Goal: Information Seeking & Learning: Learn about a topic

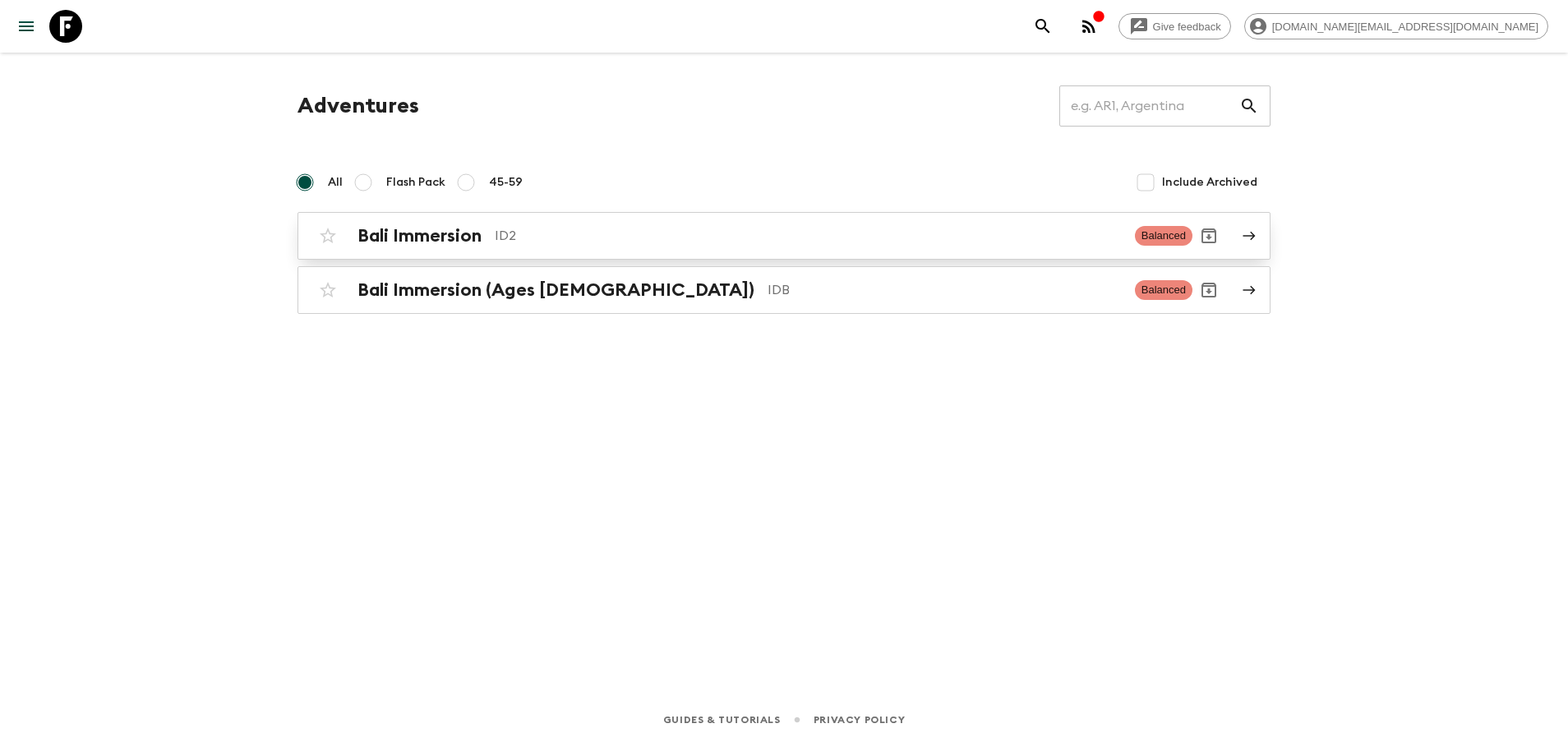
click at [527, 236] on p "ID2" at bounding box center [807, 235] width 627 height 19
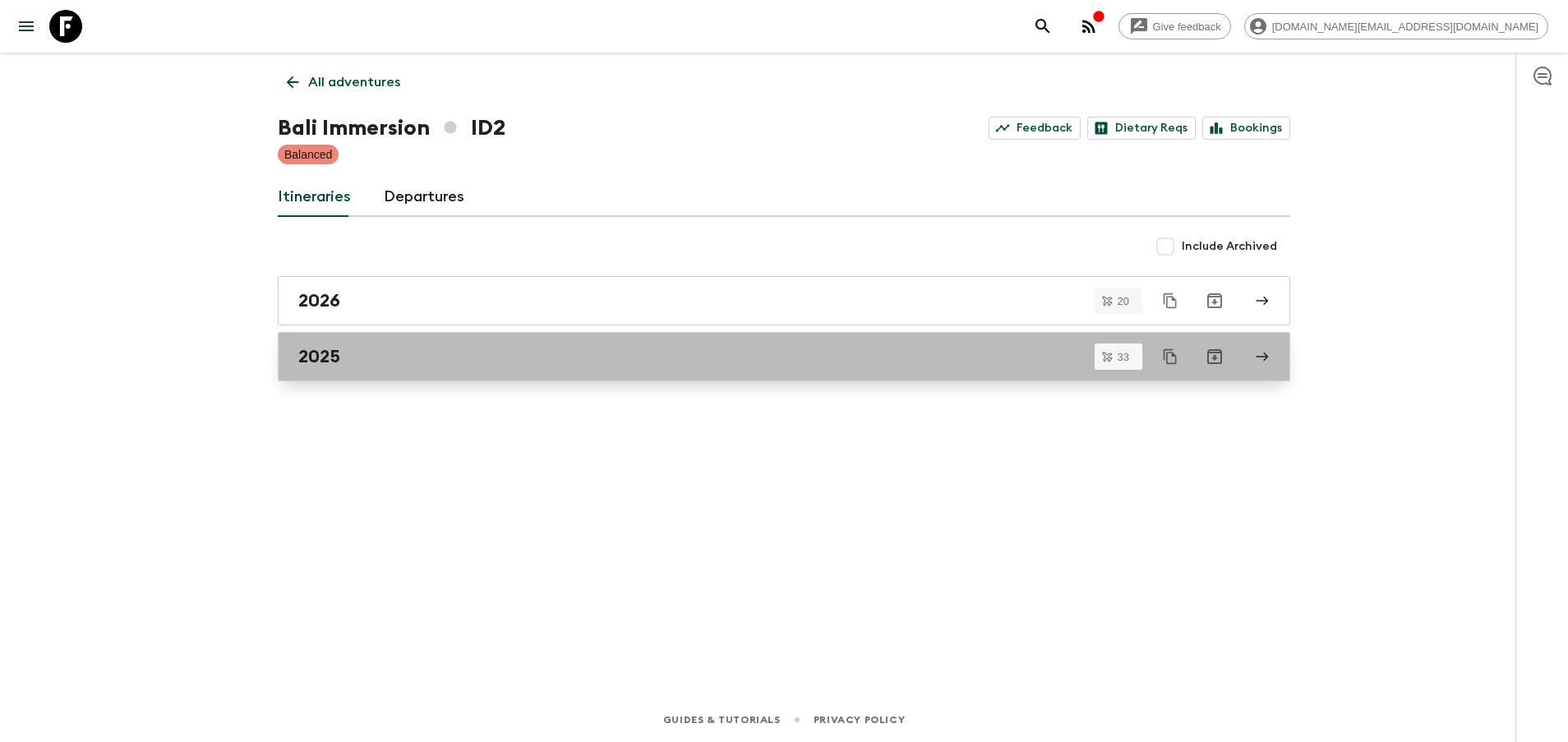
click at [434, 351] on div "2025" at bounding box center [768, 356] width 940 height 21
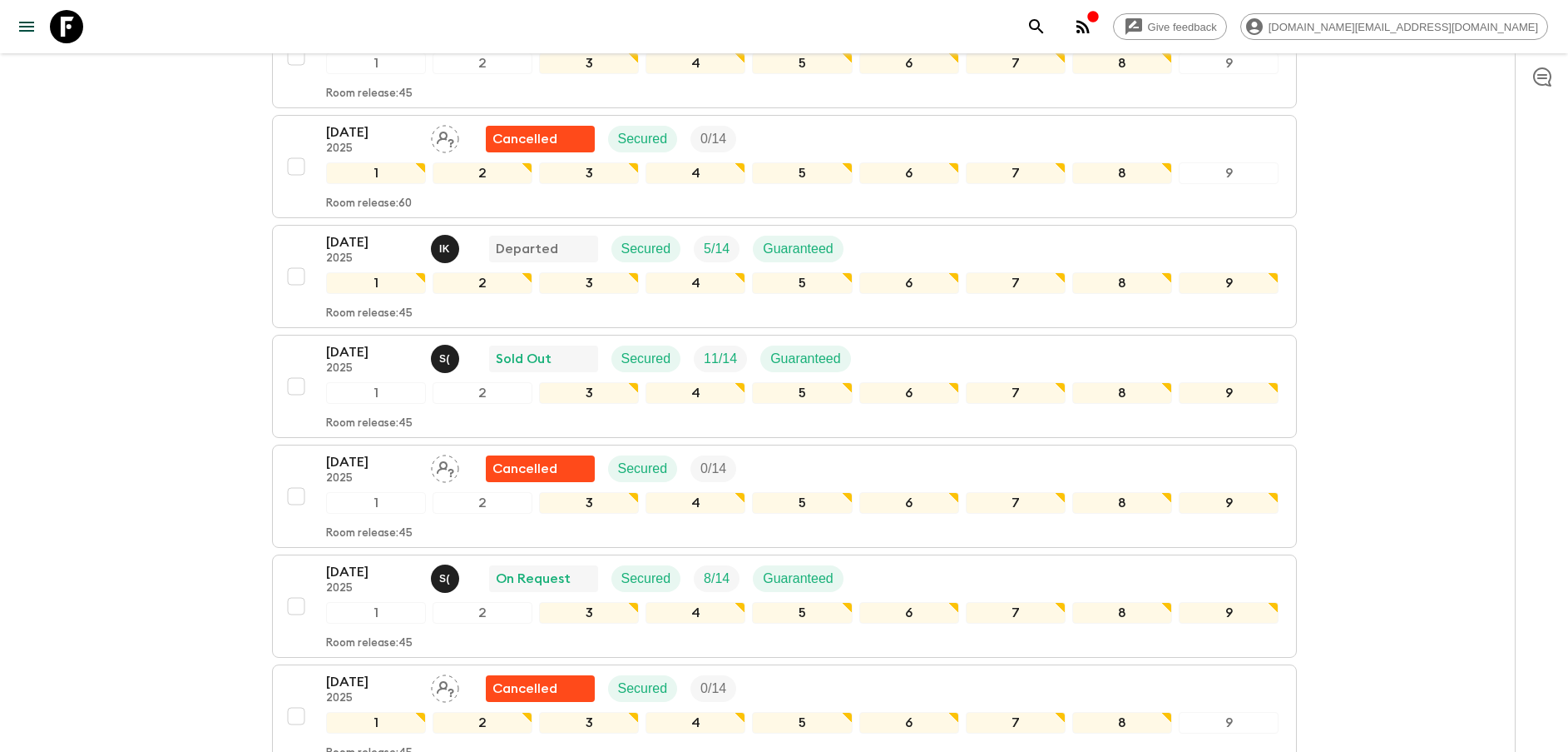
scroll to position [874, 0]
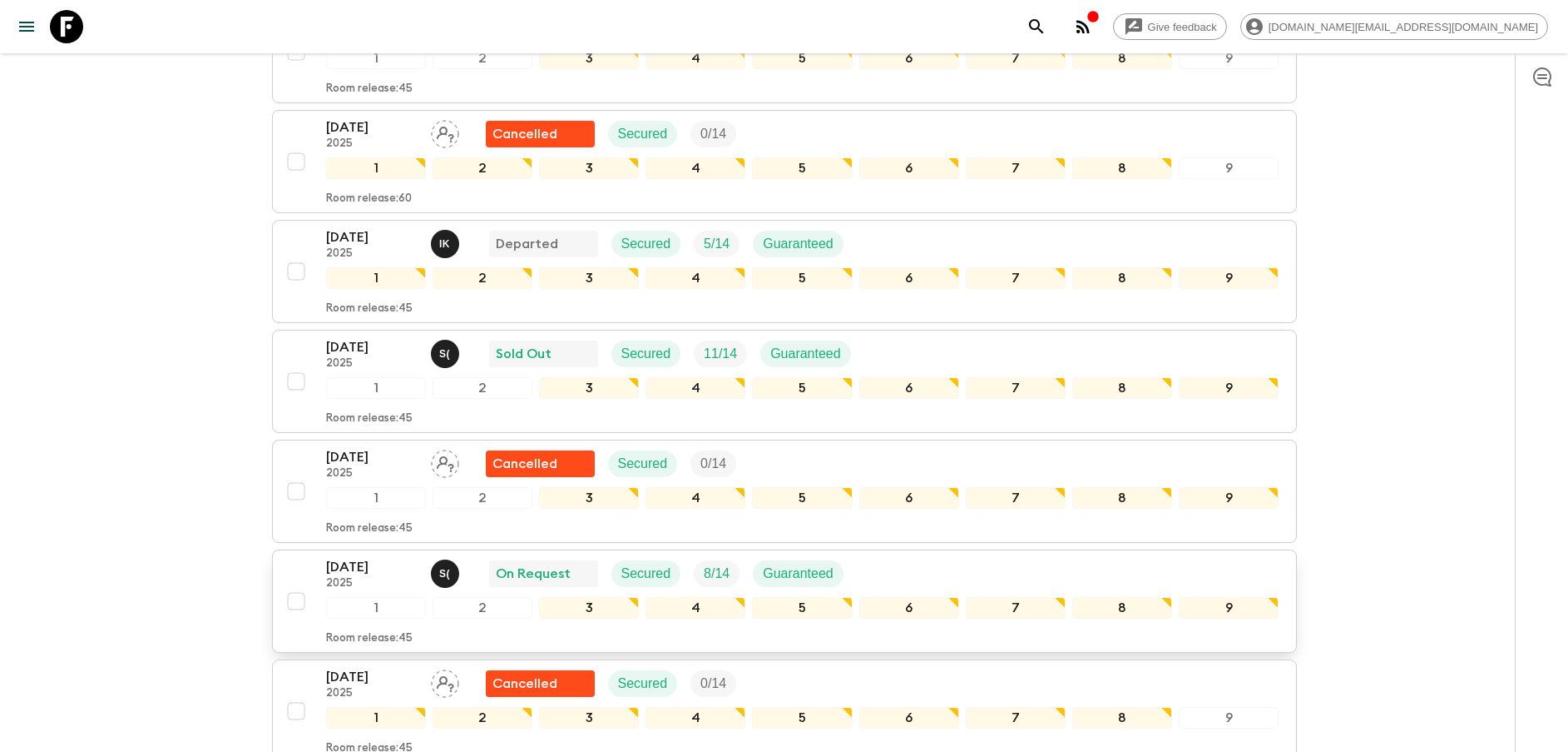
click at [350, 575] on p "[DATE]" at bounding box center [372, 566] width 92 height 20
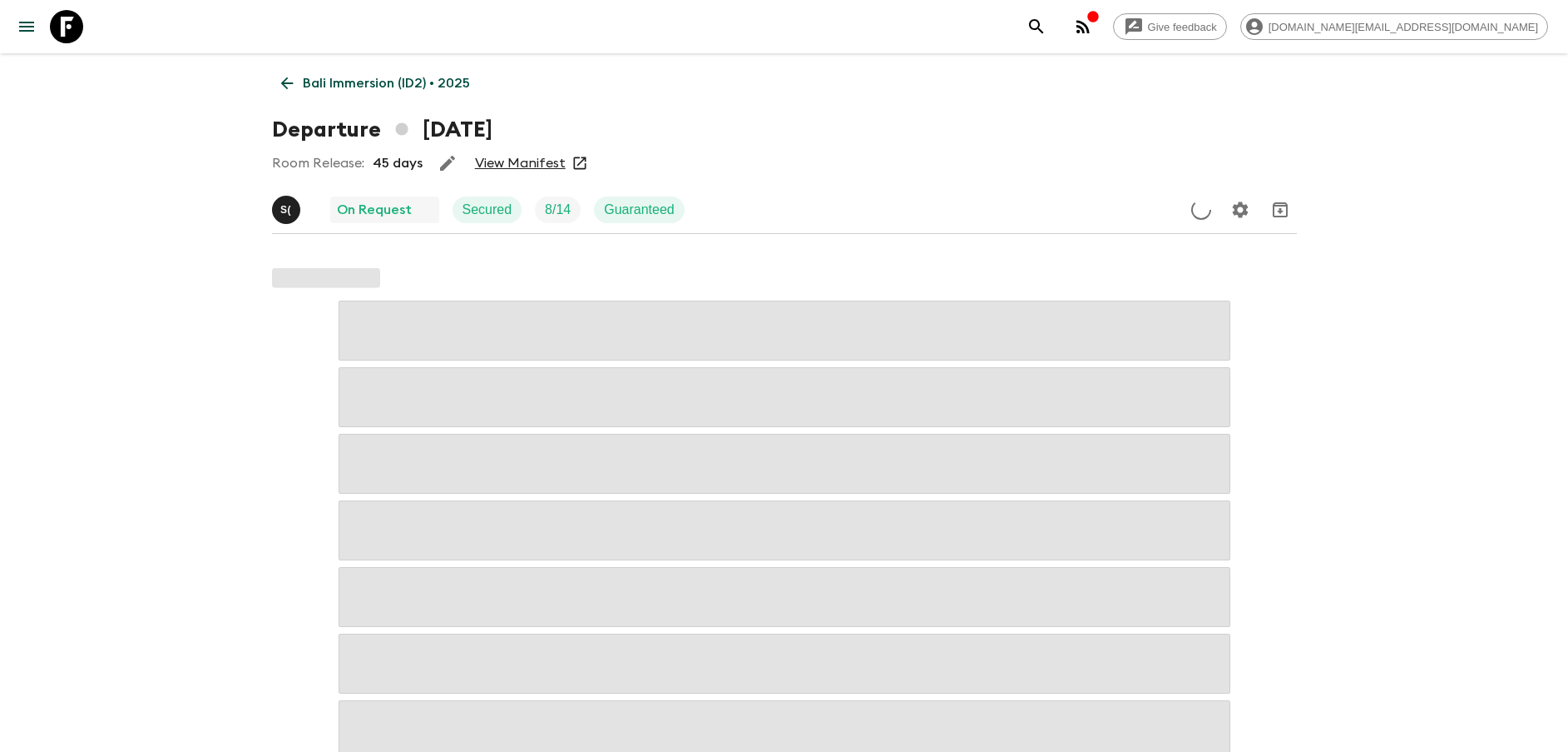
click at [504, 164] on link "View Manifest" at bounding box center [520, 163] width 91 height 17
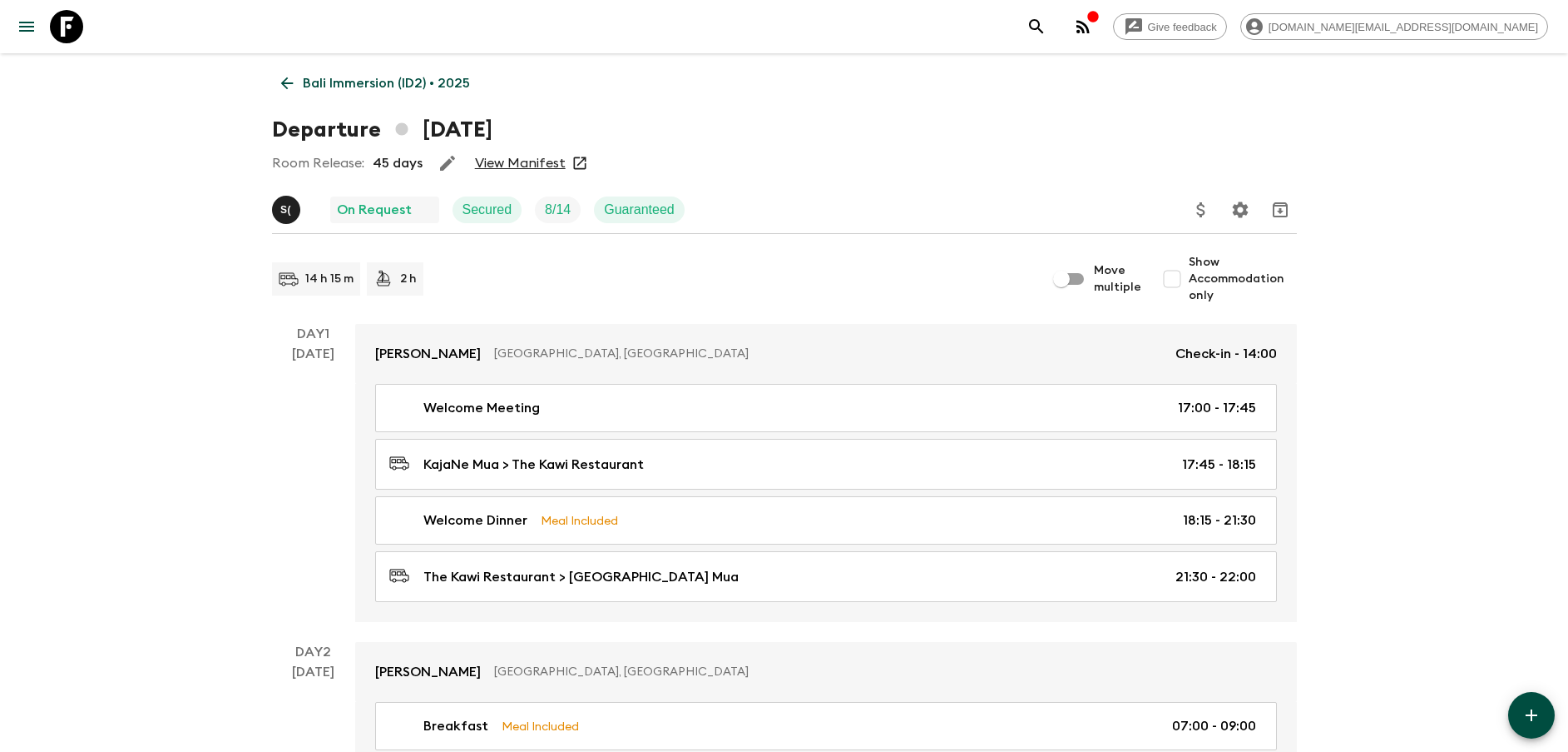
click at [321, 84] on p "Bali Immersion (ID2) • 2025" at bounding box center [386, 83] width 167 height 20
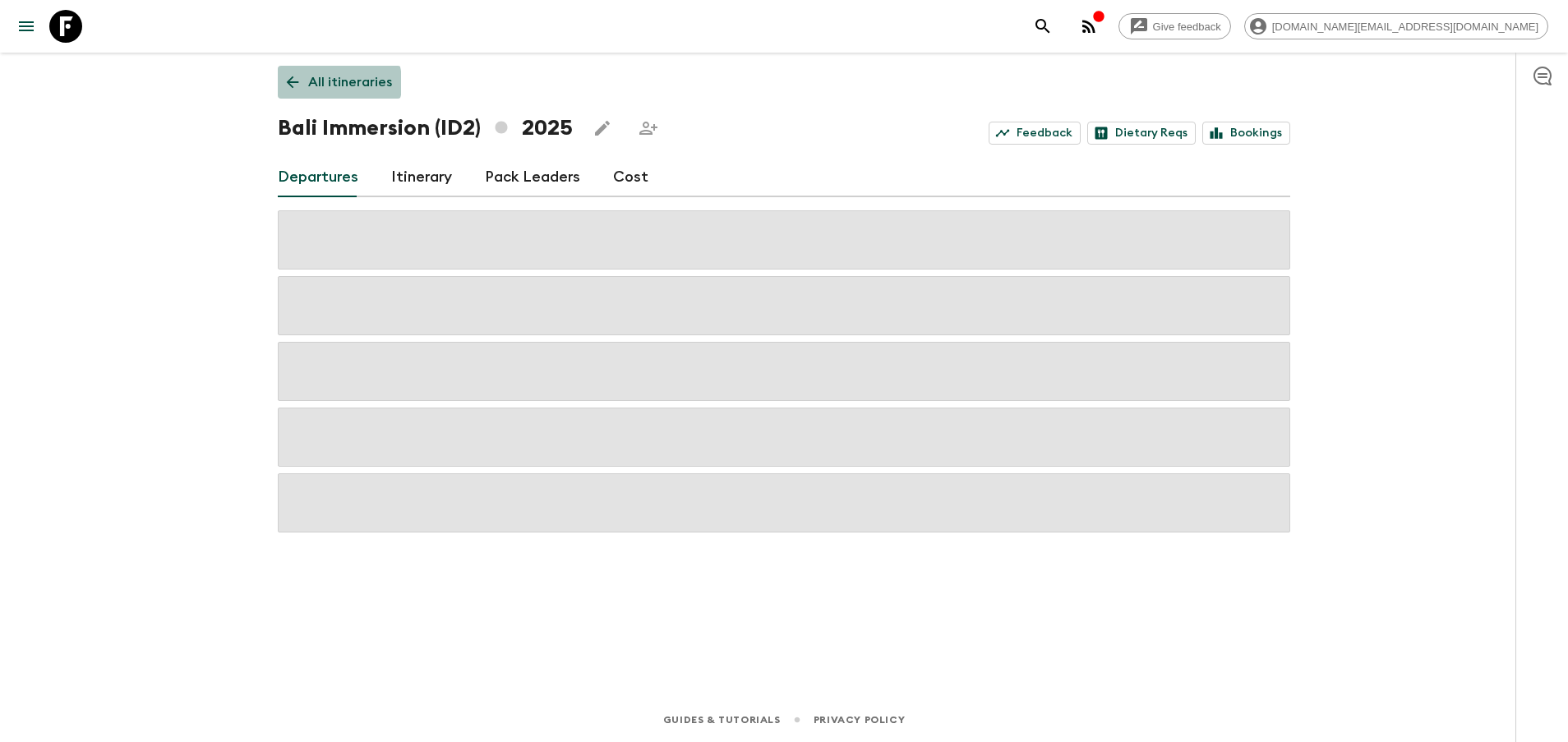
click at [317, 83] on p "All itineraries" at bounding box center [350, 81] width 84 height 19
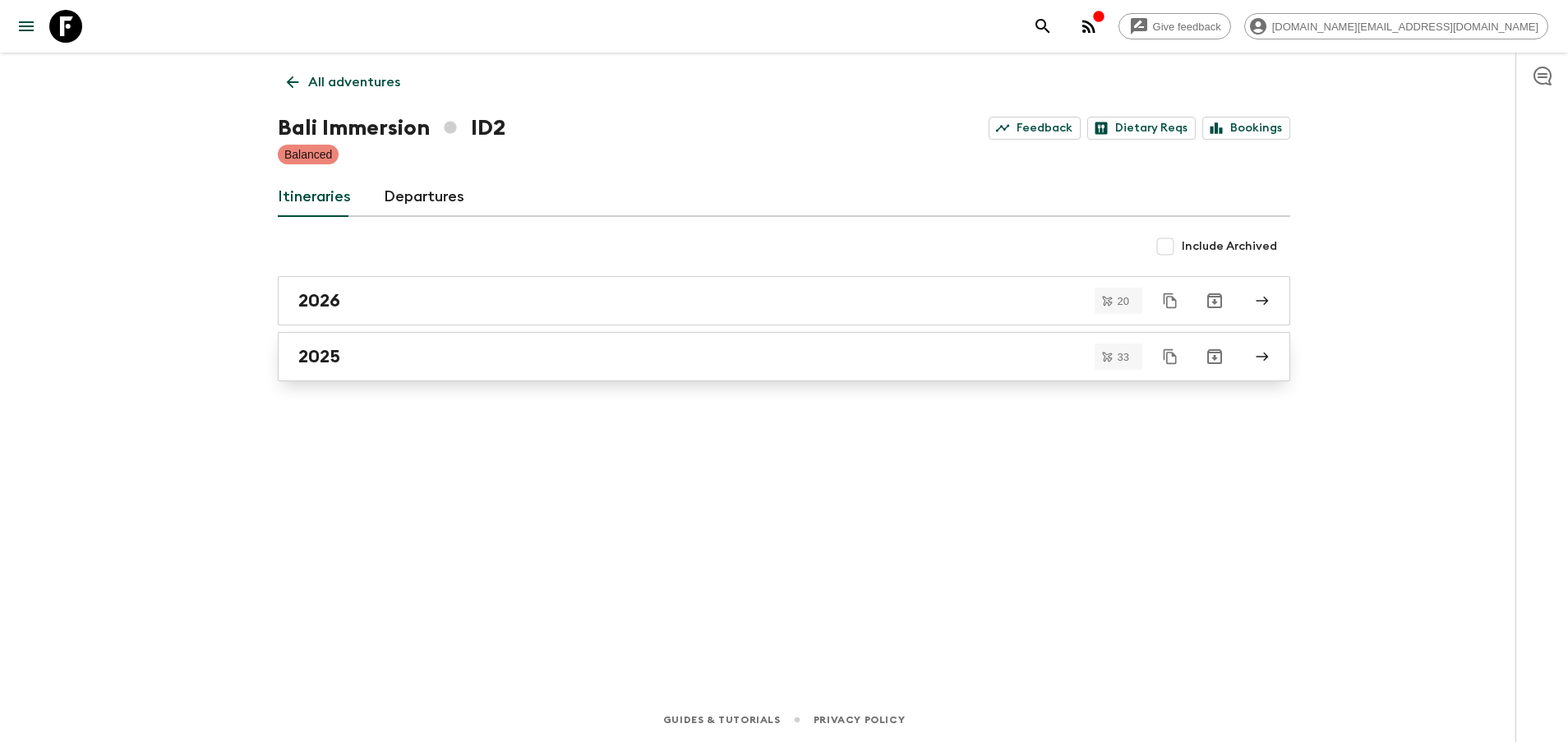
click at [406, 345] on link "2025" at bounding box center [784, 356] width 1013 height 49
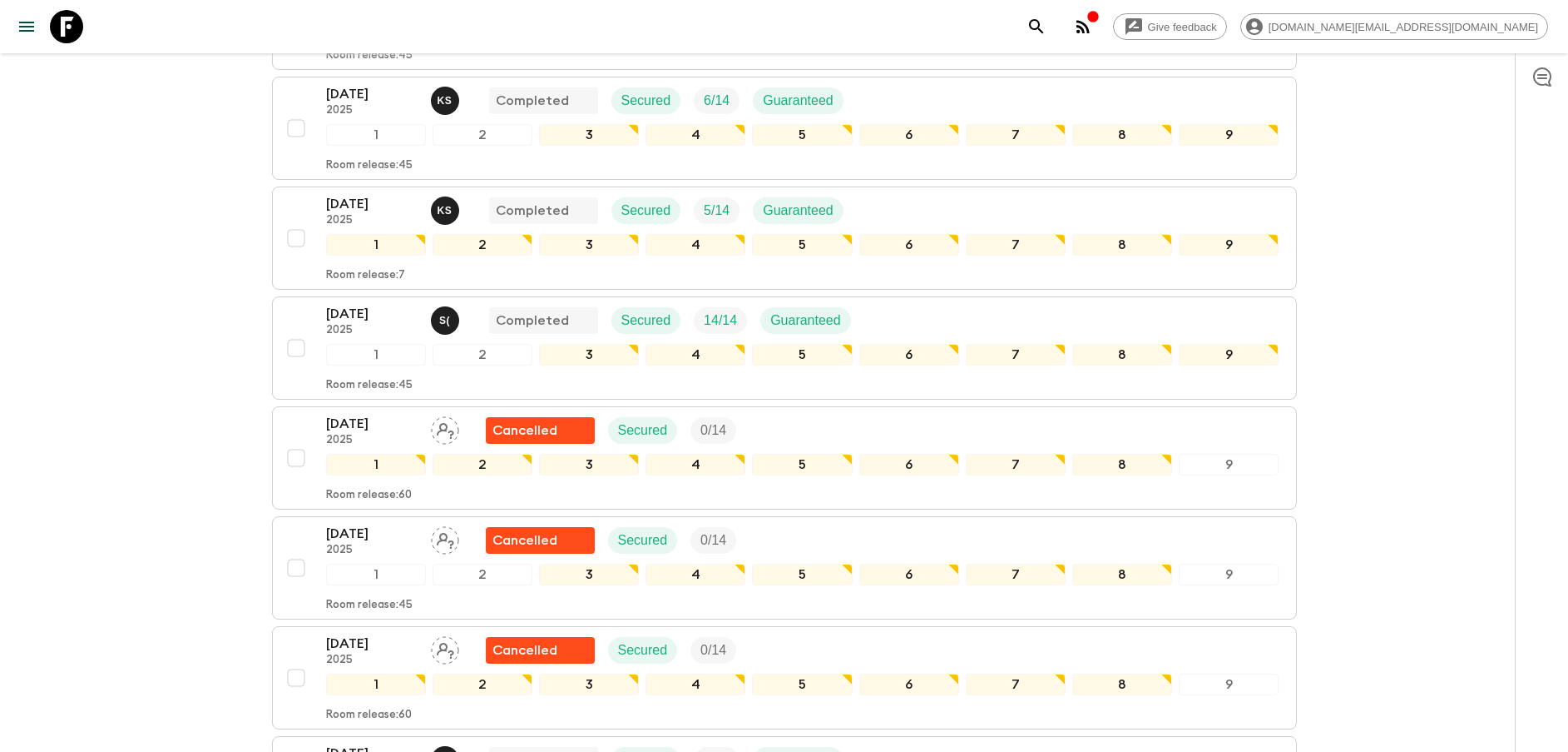
scroll to position [500, 0]
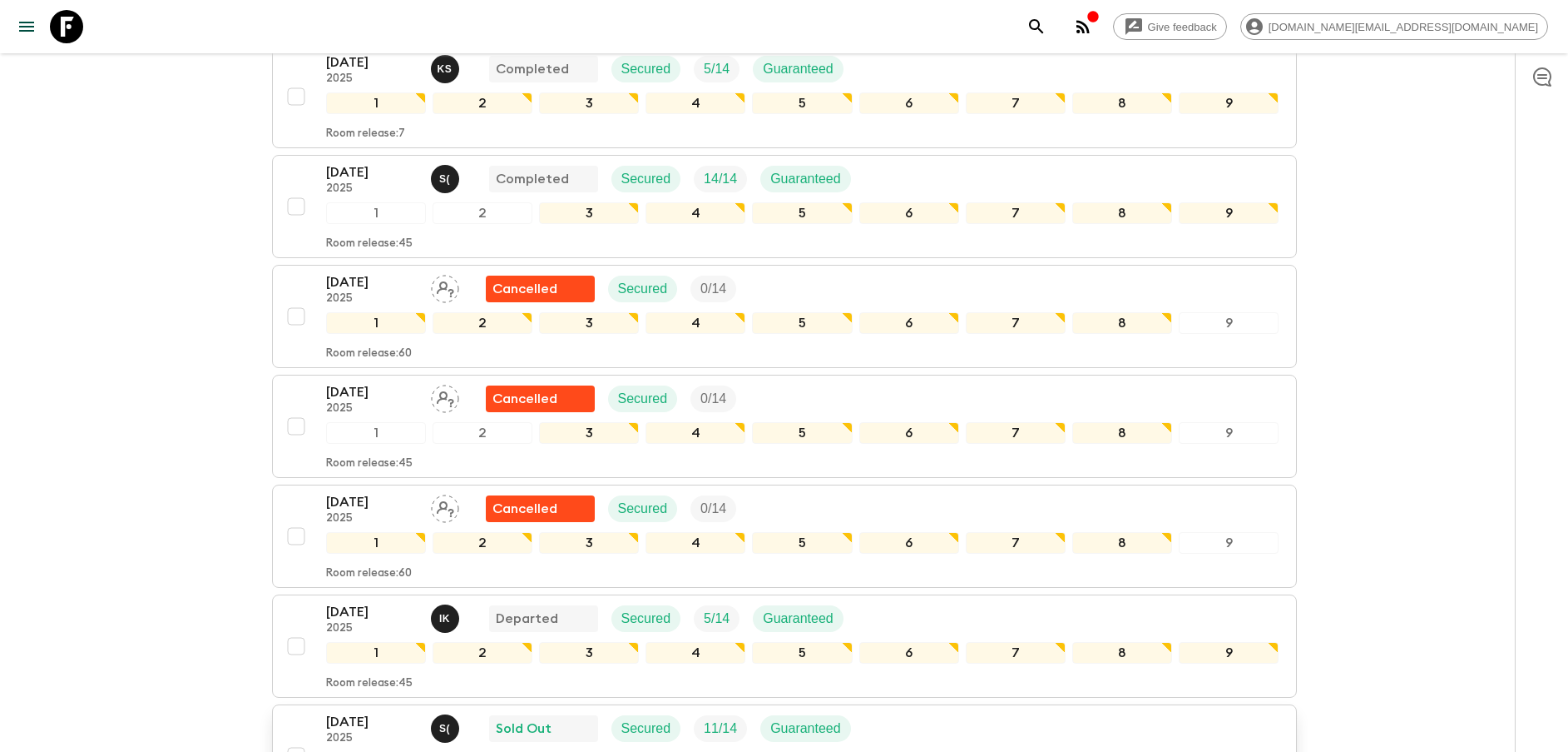
click at [301, 725] on div "[DATE] 2025 S ( Sold Out Secured 11 / 14 Guaranteed 1 2 3 4 5 6 7 8 9 Room rele…" at bounding box center [779, 756] width 1000 height 88
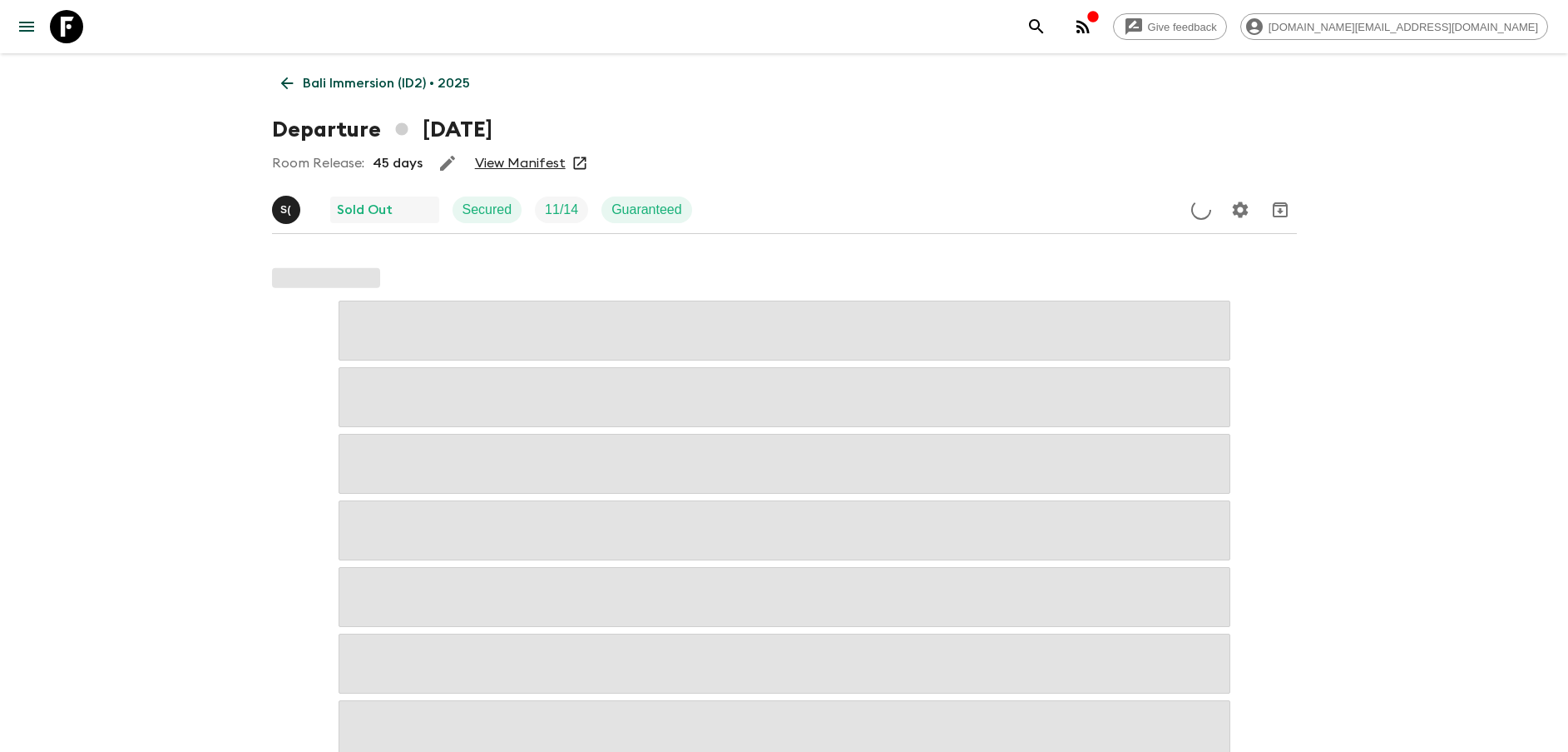
click at [500, 167] on link "View Manifest" at bounding box center [520, 163] width 91 height 17
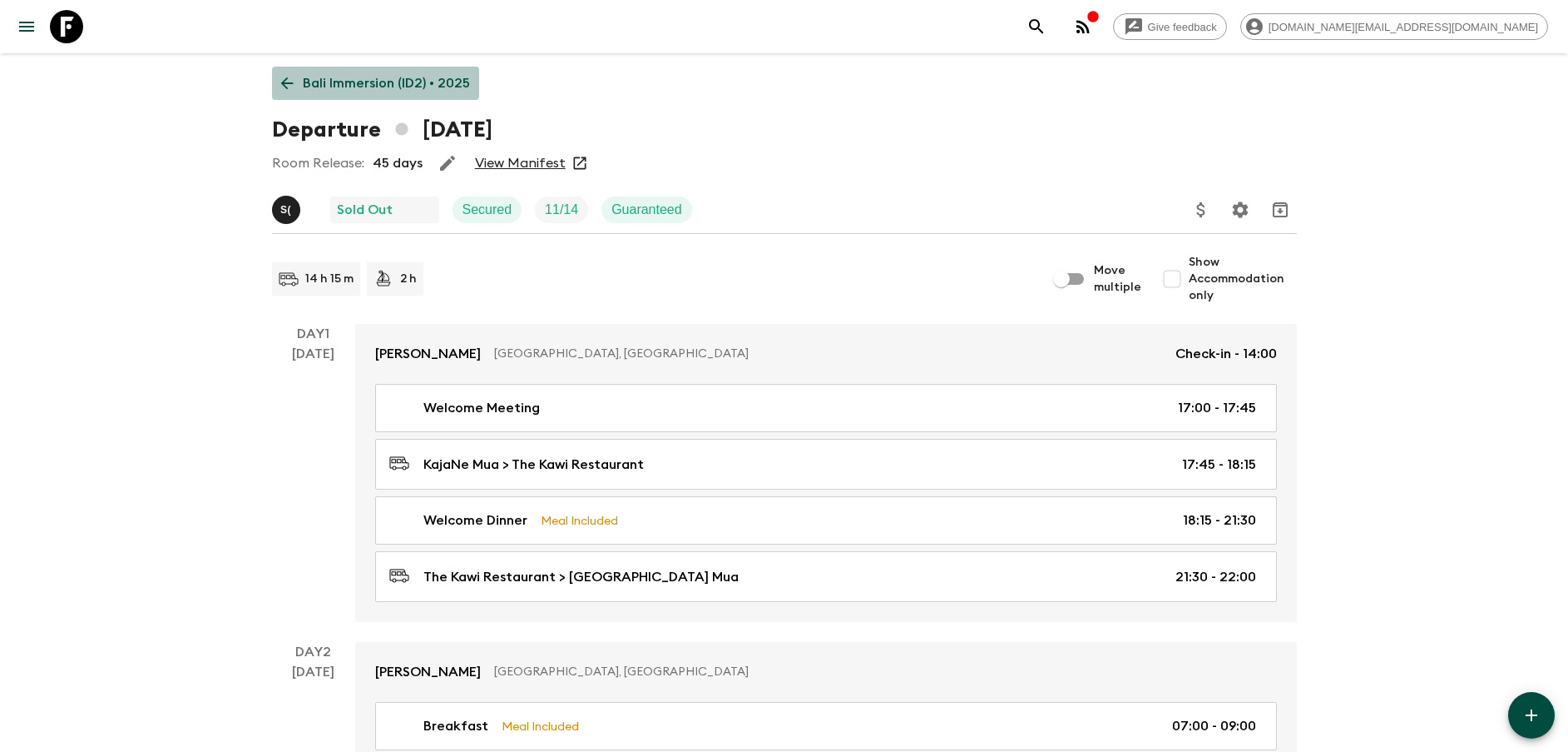
click at [352, 68] on link "Bali Immersion (ID2) • 2025" at bounding box center [375, 83] width 207 height 34
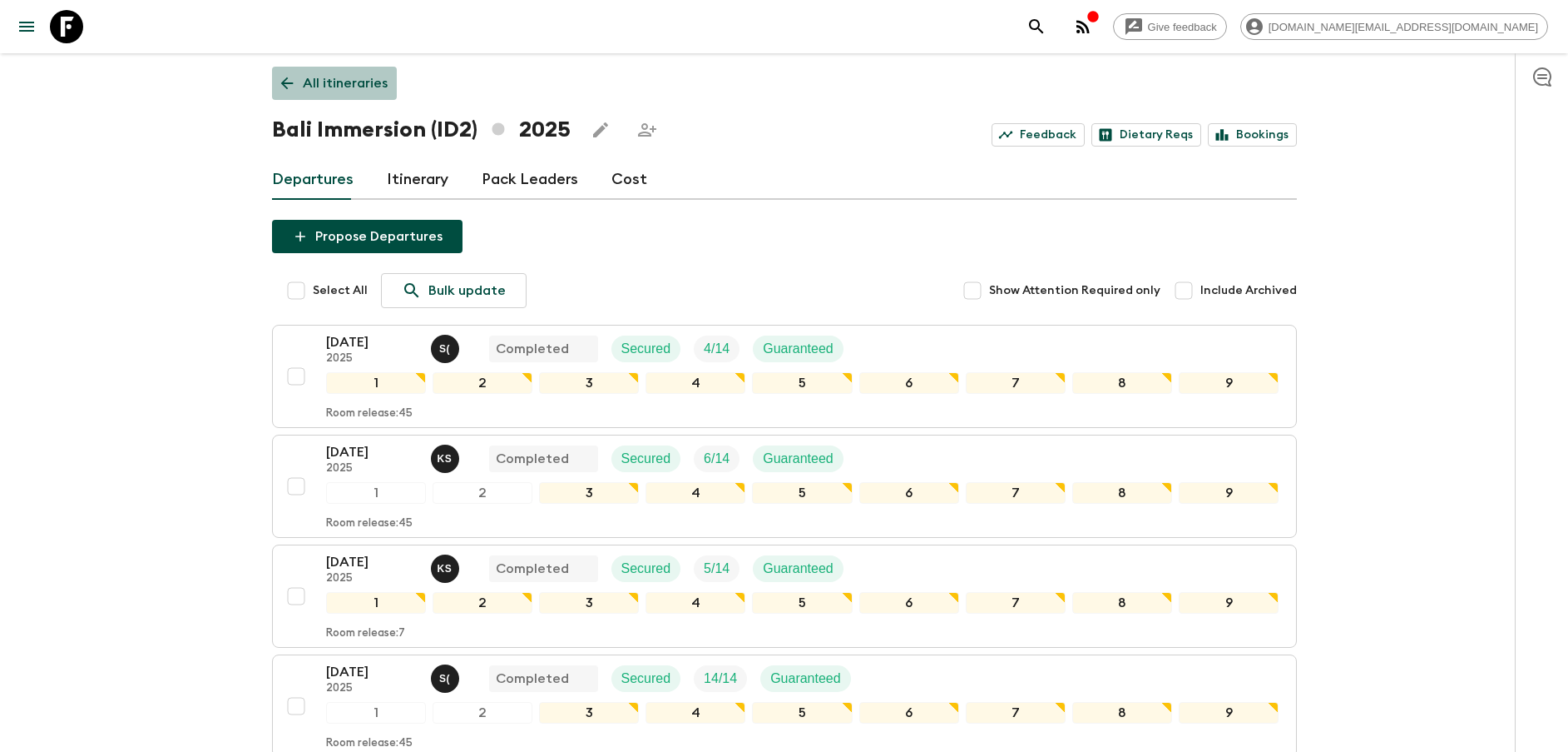
click at [345, 88] on p "All itineraries" at bounding box center [345, 83] width 85 height 20
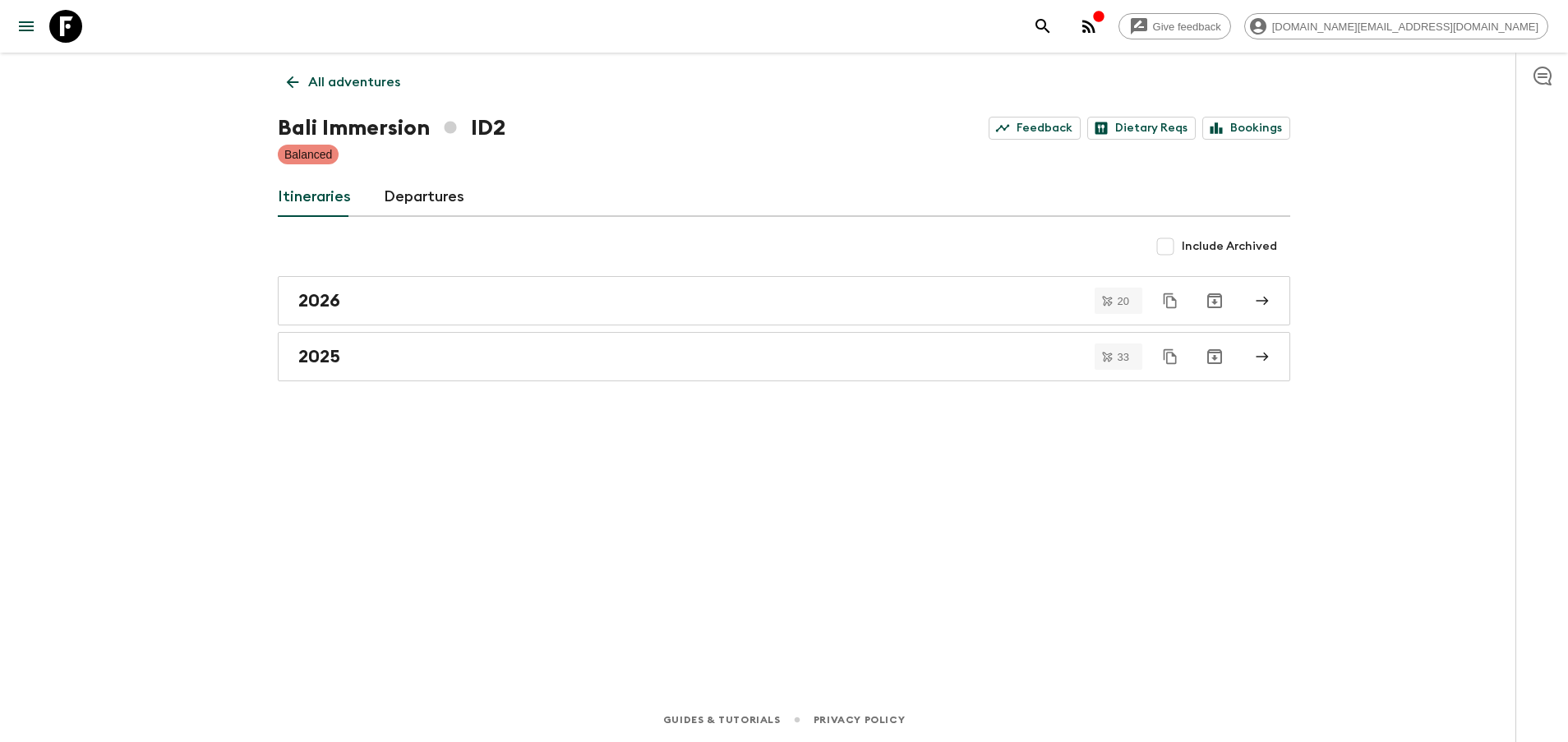
click at [341, 87] on p "All adventures" at bounding box center [354, 81] width 92 height 19
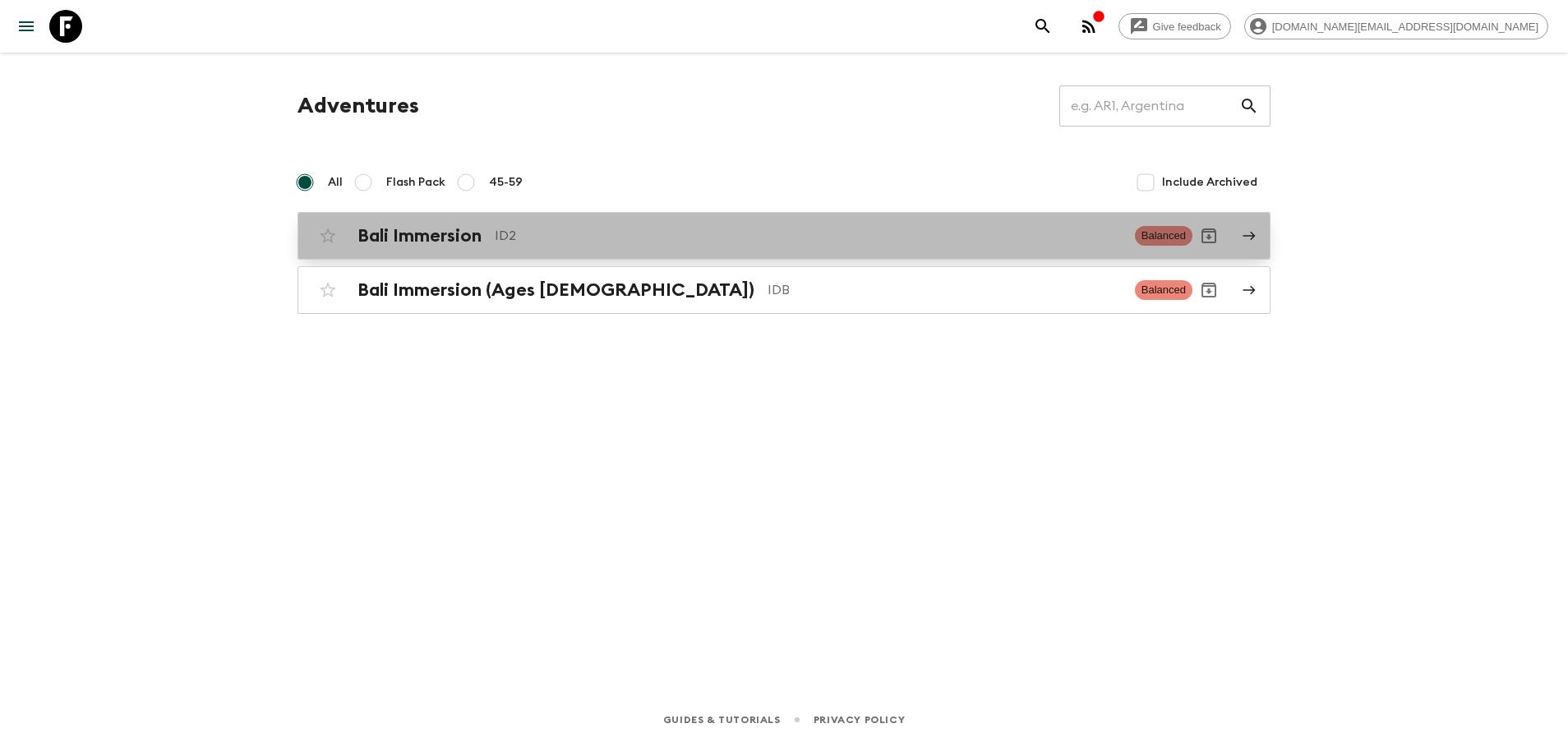
click at [402, 239] on h2 "Bali Immersion" at bounding box center [419, 235] width 124 height 21
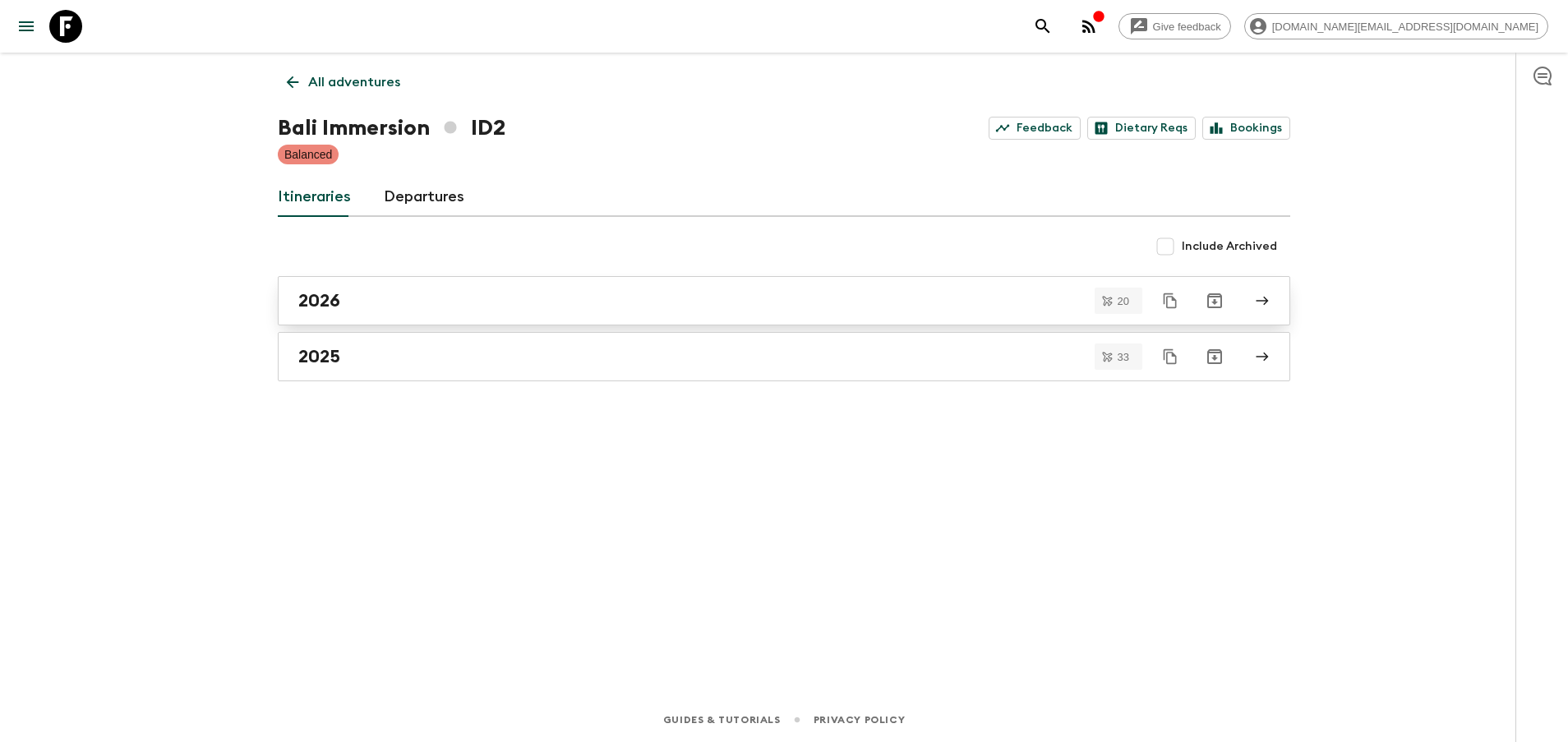
click at [407, 286] on link "2026" at bounding box center [784, 300] width 1013 height 49
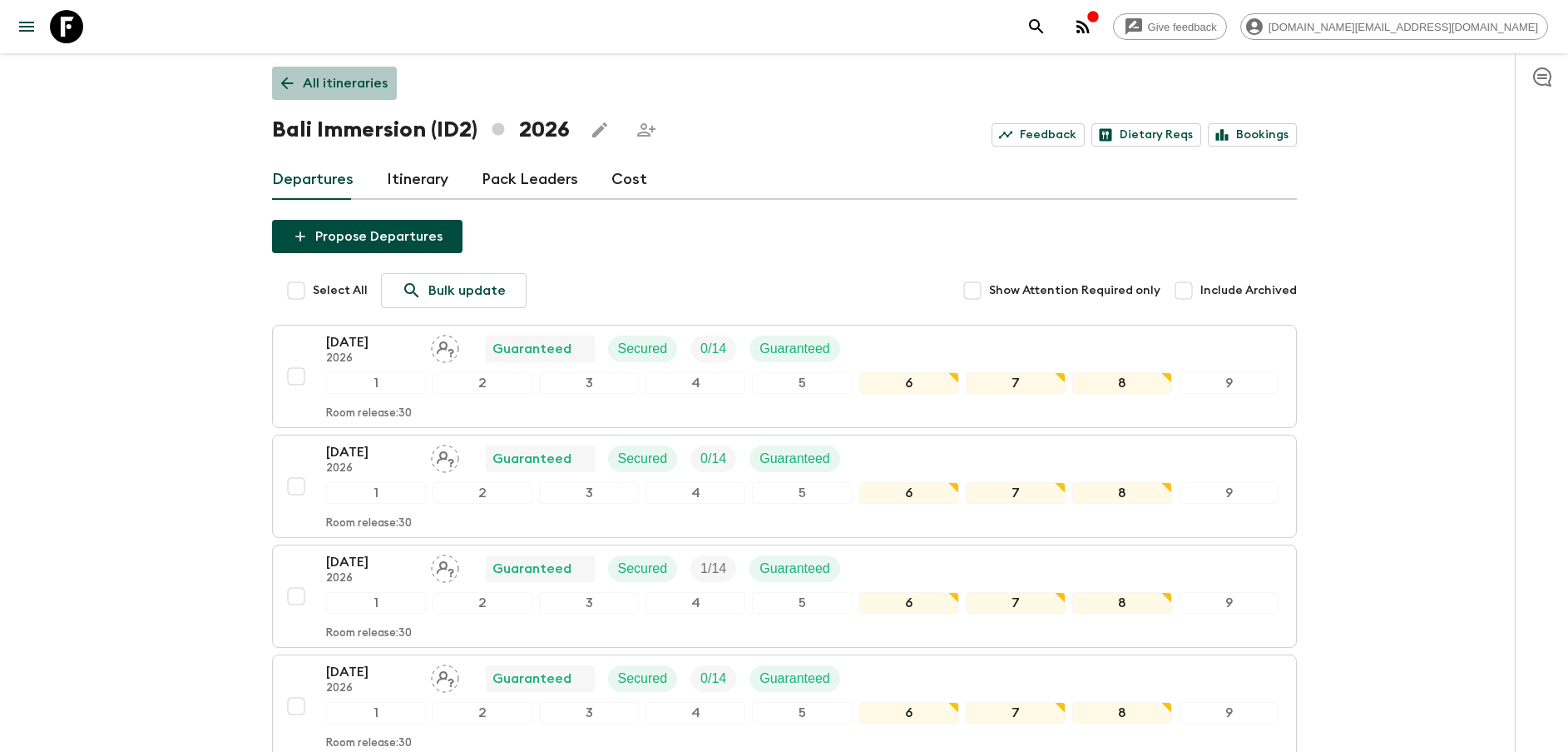
click at [333, 94] on link "All itineraries" at bounding box center [334, 83] width 125 height 34
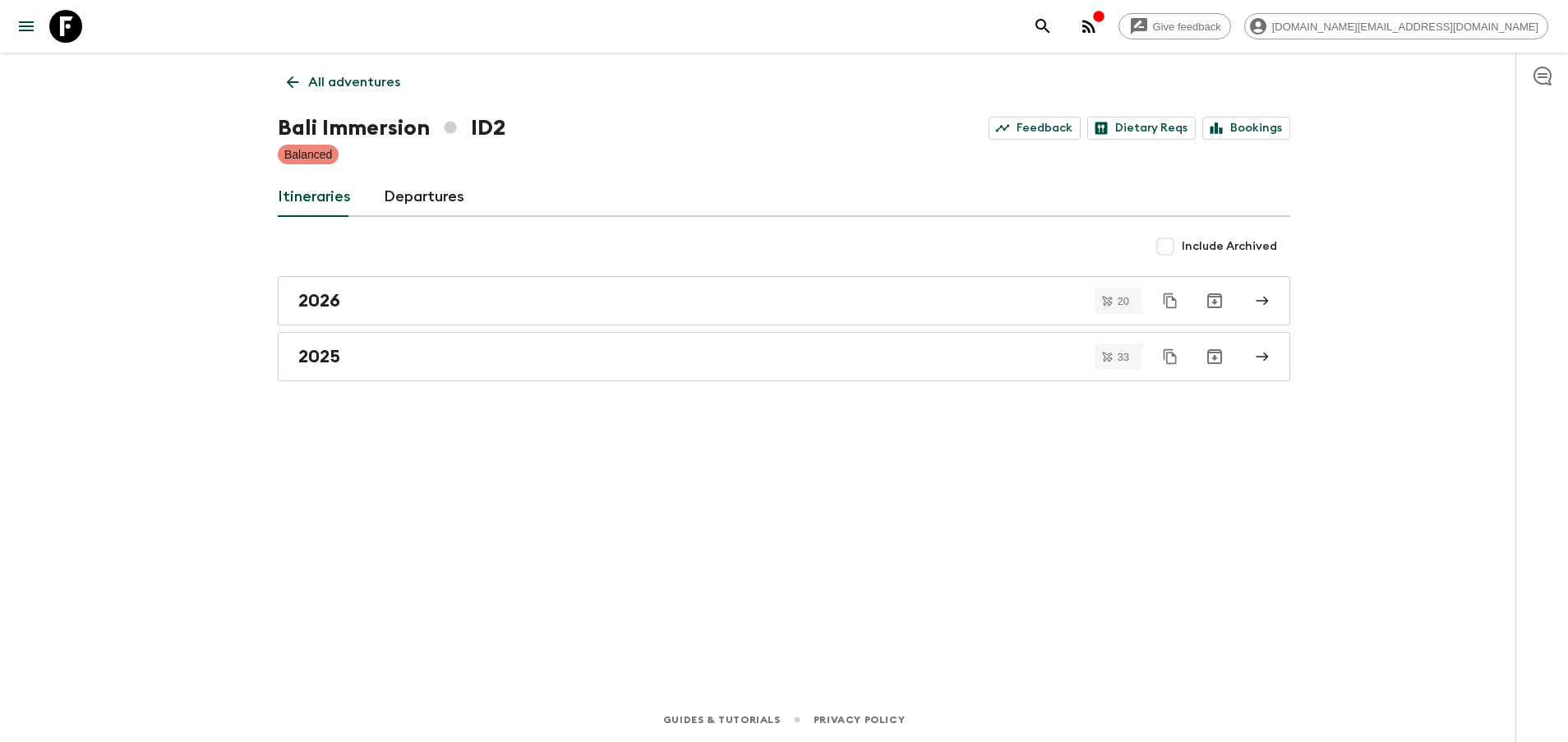
click at [364, 62] on div "All adventures Bali Immersion ID2 Feedback Dietary Reqs Bookings Balanced Itine…" at bounding box center [784, 352] width 1052 height 599
click at [355, 75] on p "All adventures" at bounding box center [354, 81] width 92 height 19
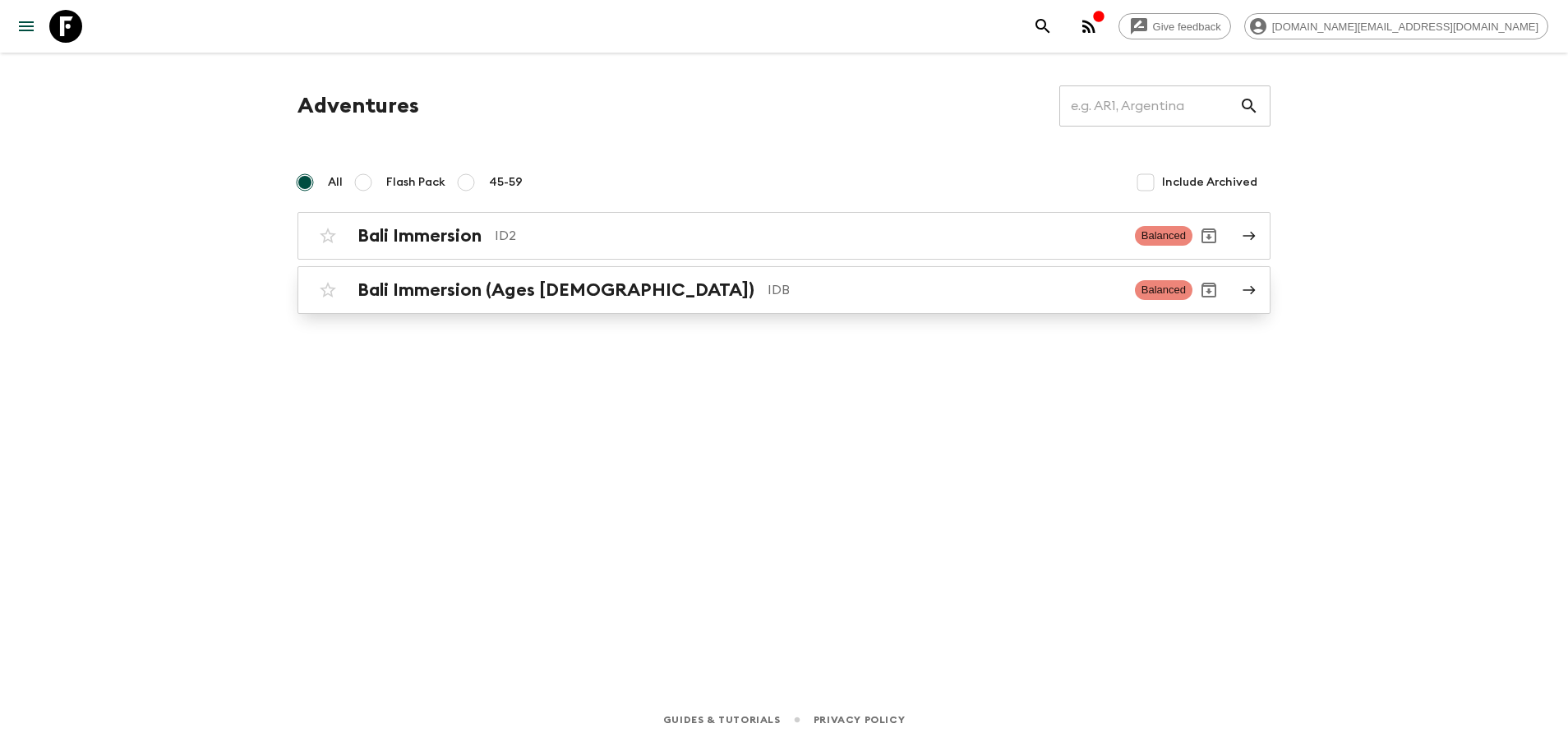
click at [403, 280] on h2 "Bali Immersion (Ages [DEMOGRAPHIC_DATA])" at bounding box center [555, 290] width 397 height 21
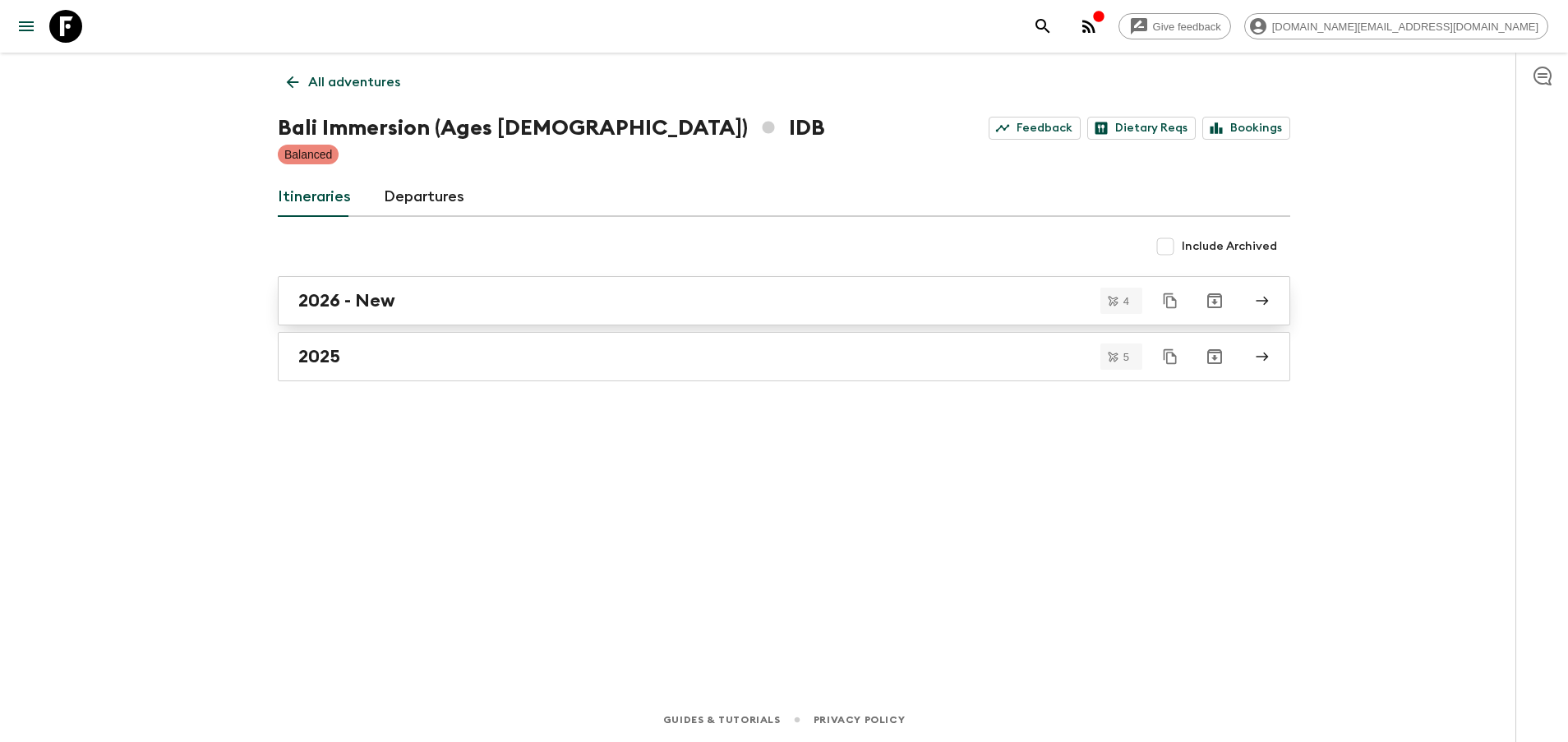
click at [434, 300] on div "2026 - New" at bounding box center [768, 300] width 940 height 21
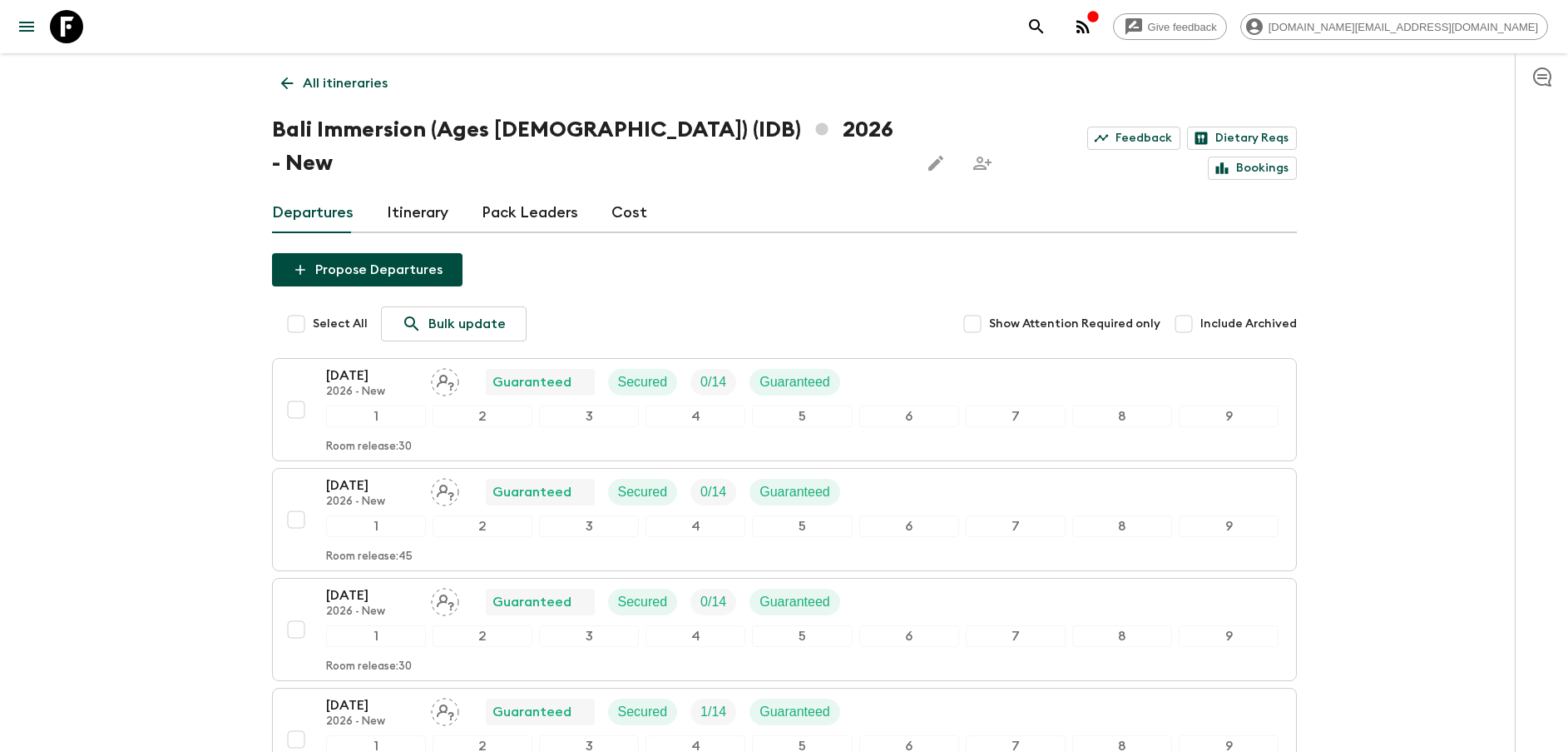
click at [335, 75] on p "All itineraries" at bounding box center [345, 83] width 85 height 20
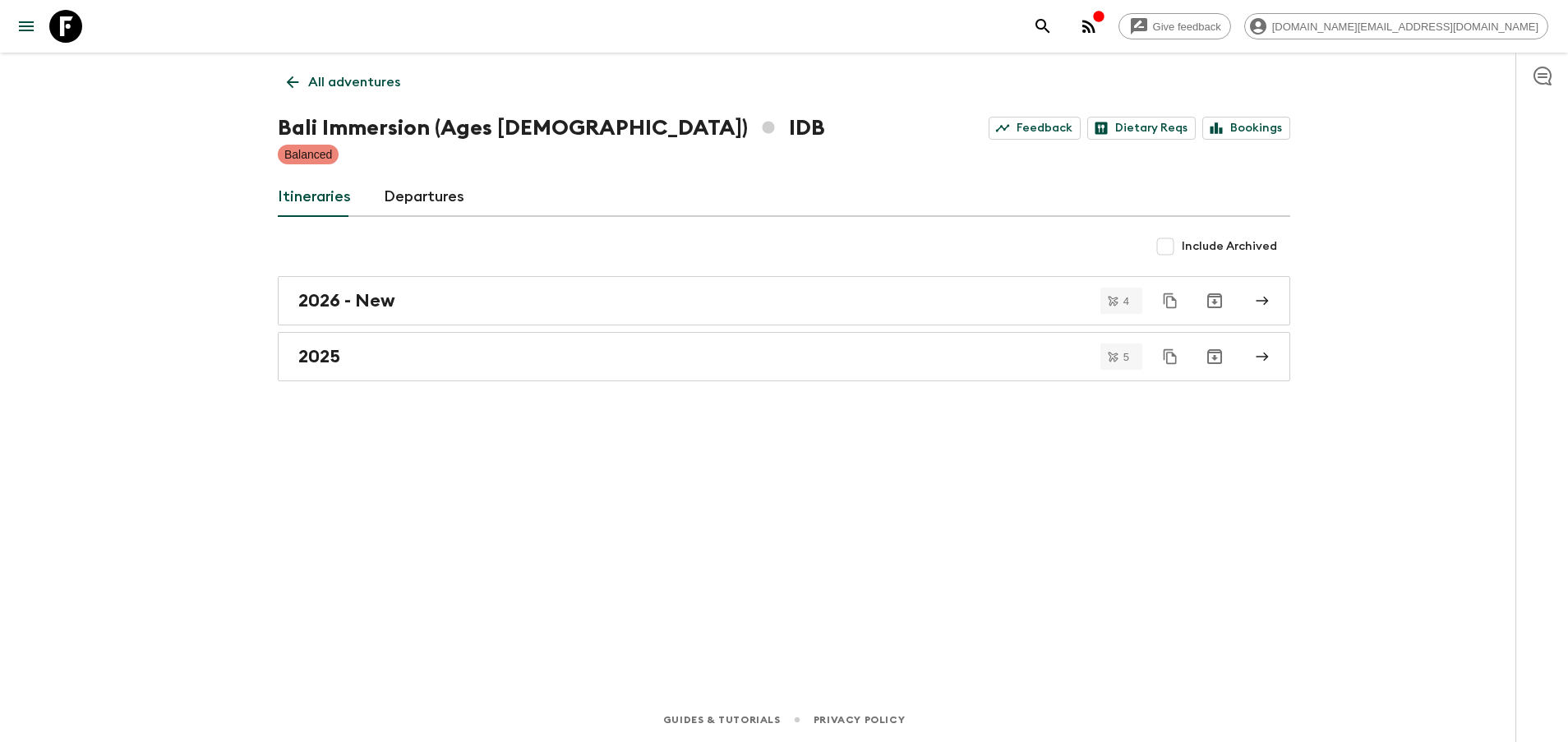
click at [298, 92] on link "All adventures" at bounding box center [343, 82] width 131 height 33
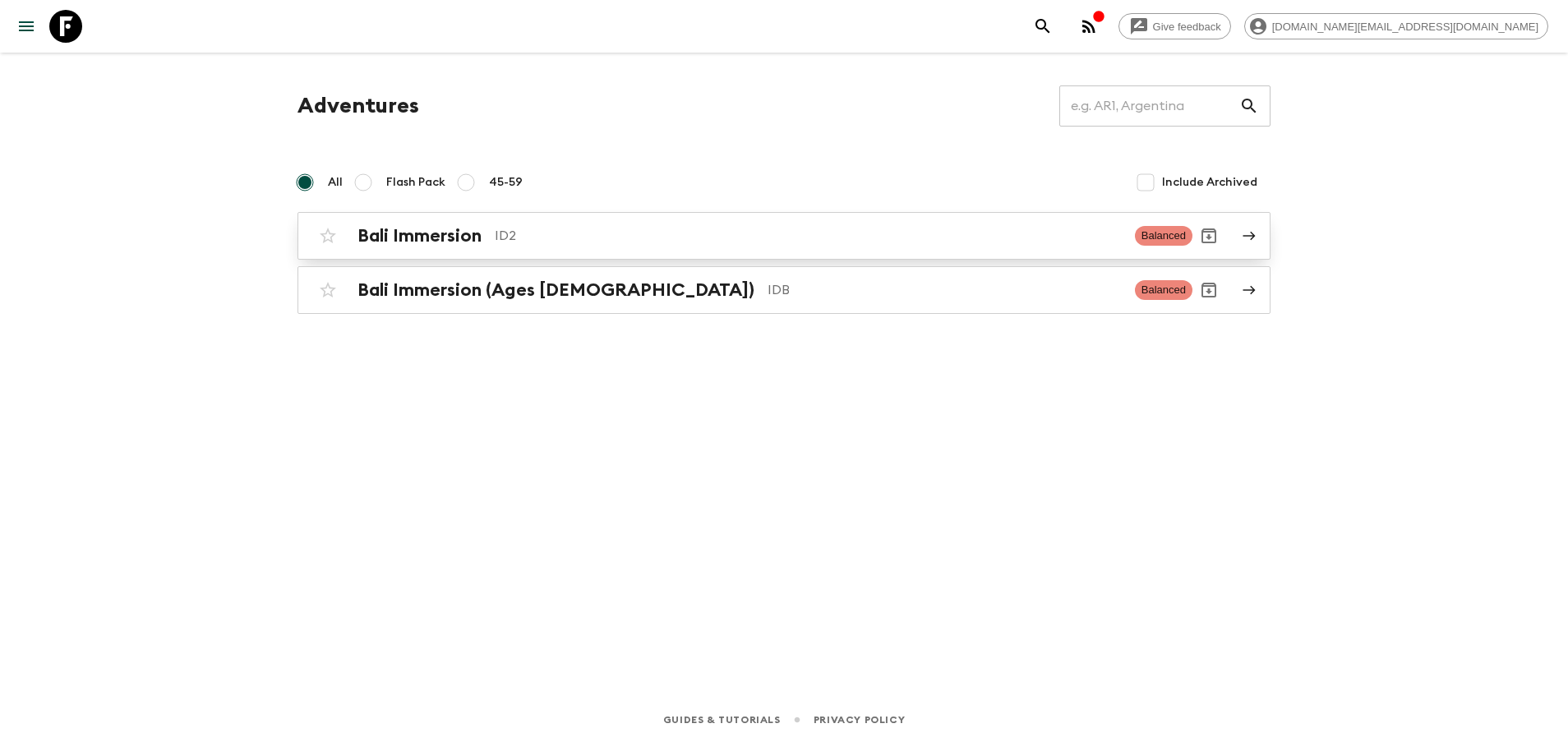
click at [436, 244] on h2 "Bali Immersion" at bounding box center [419, 235] width 124 height 21
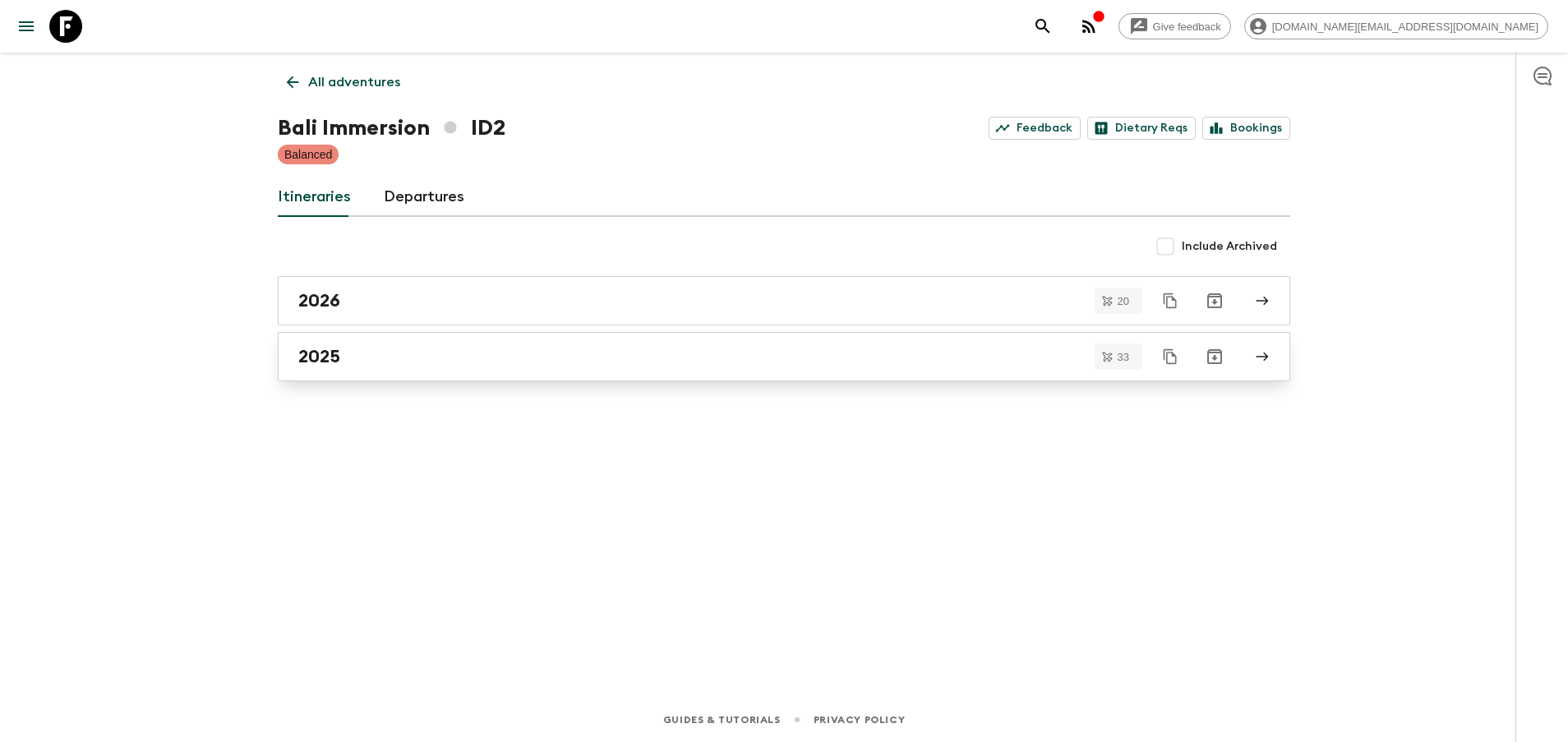
click at [429, 343] on link "2025" at bounding box center [784, 356] width 1013 height 49
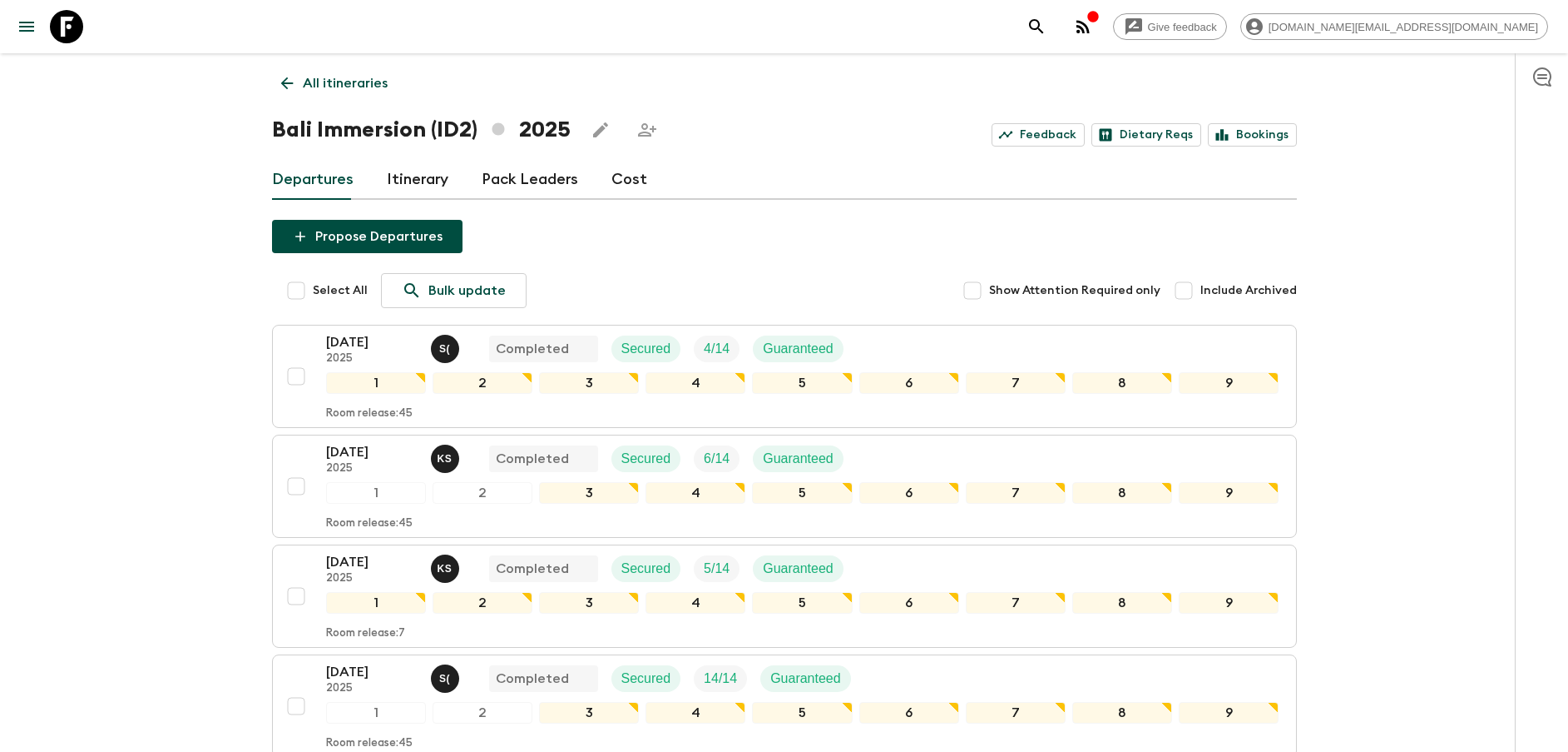
click at [335, 76] on p "All itineraries" at bounding box center [345, 83] width 85 height 20
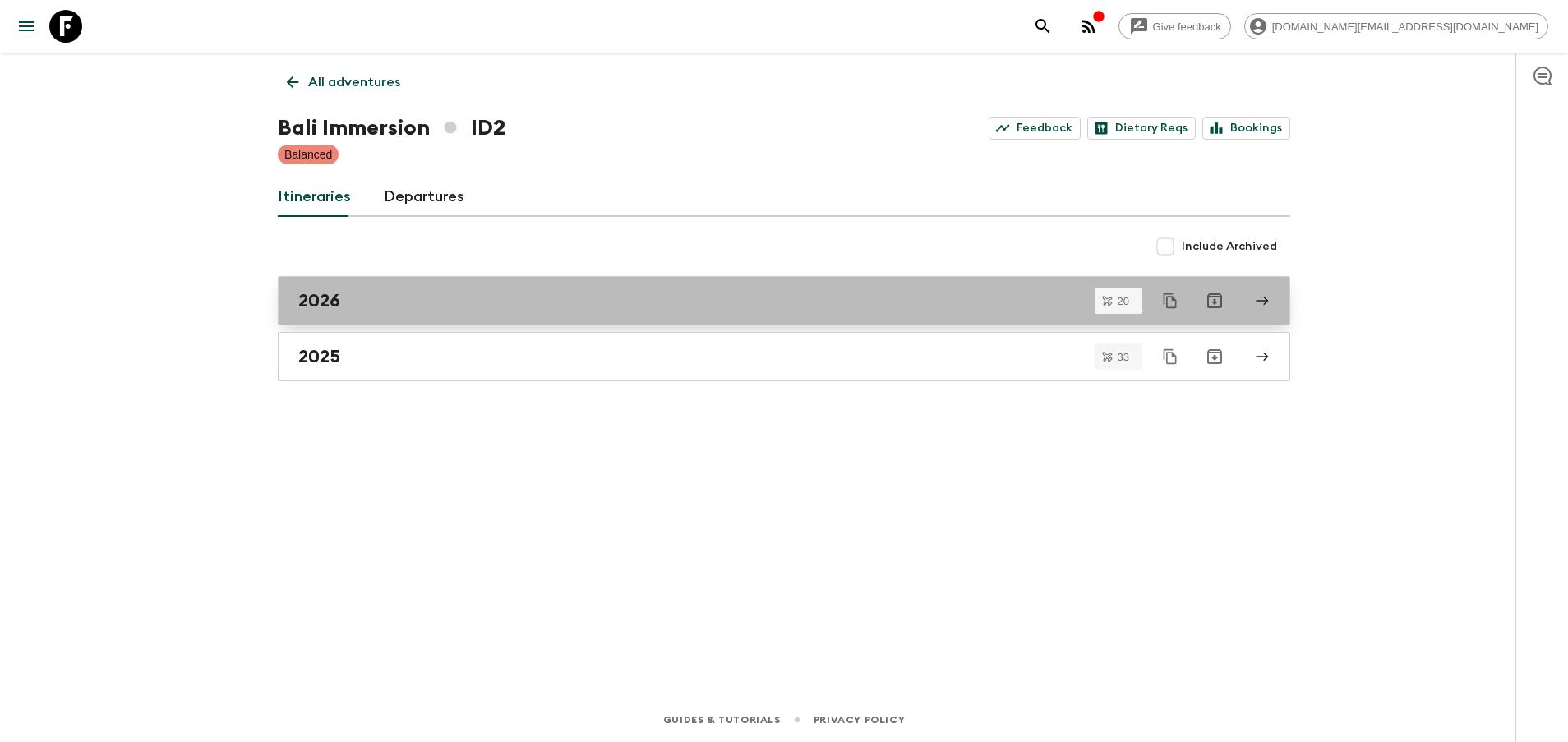
click at [374, 300] on div "2026" at bounding box center [768, 300] width 940 height 21
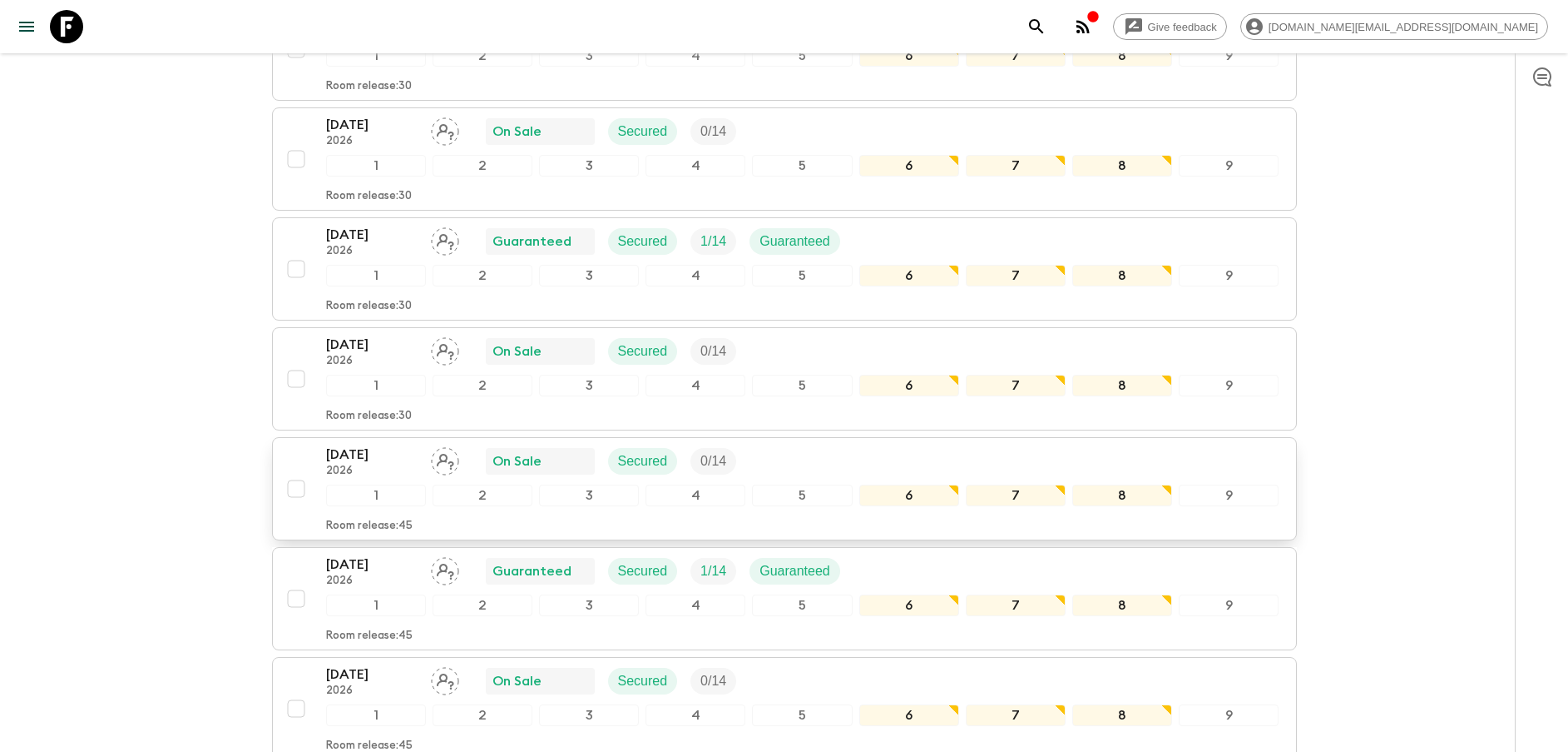
scroll to position [1872, 0]
